Goal: Check status: Check status

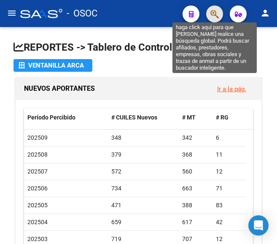
click at [212, 17] on icon "button" at bounding box center [214, 14] width 8 height 10
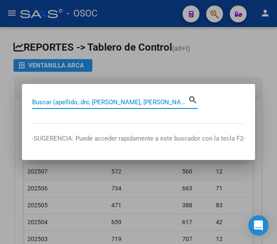
paste input "30466738"
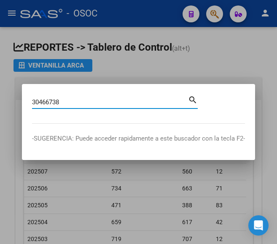
type input "30466738"
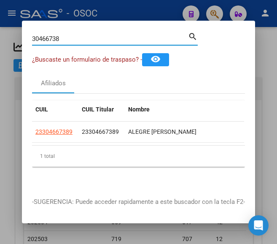
click at [78, 124] on datatable-body-cell "23304667389" at bounding box center [101, 131] width 46 height 21
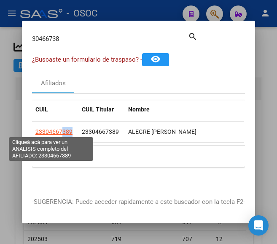
click at [60, 131] on span "23304667389" at bounding box center [53, 131] width 37 height 7
copy span "389"
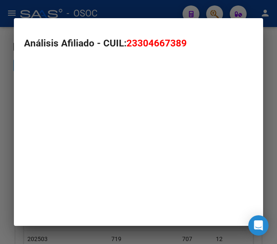
click at [60, 131] on mat-dialog-container "Análisis Afiliado - CUIL: 23304667389" at bounding box center [138, 121] width 249 height 207
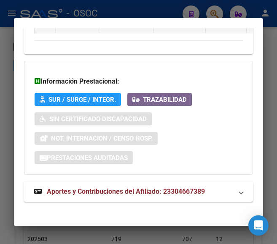
scroll to position [901, 0]
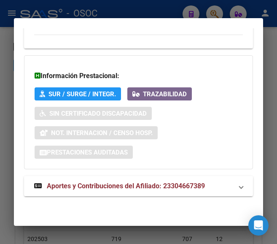
click at [111, 192] on mat-expansion-panel-header "Aportes y Contribuciones del Afiliado: 23304667389" at bounding box center [138, 186] width 229 height 20
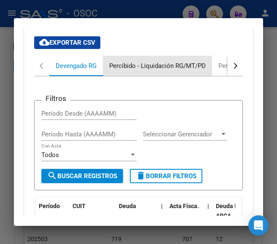
click at [127, 73] on div "Percibido - Liquidación RG/MT/PD" at bounding box center [157, 66] width 109 height 20
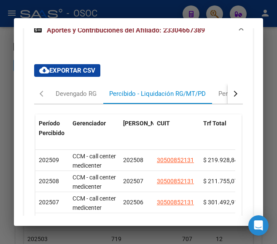
scroll to position [1088, 0]
